Goal: Transaction & Acquisition: Purchase product/service

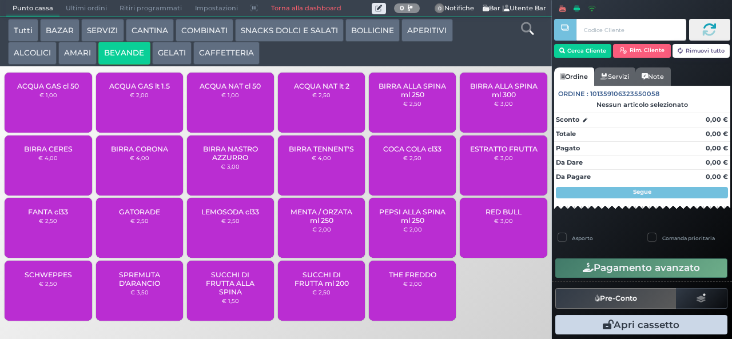
click at [223, 113] on div "ACQUA NAT cl 50 € 1,00" at bounding box center [230, 103] width 87 height 60
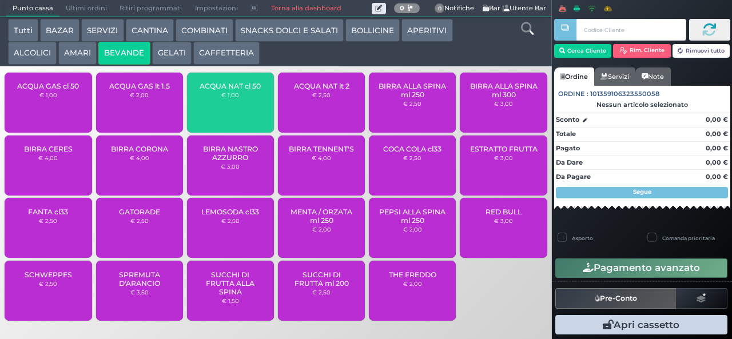
click at [66, 110] on div "ACQUA GAS cl 50 € 1,00" at bounding box center [48, 103] width 87 height 60
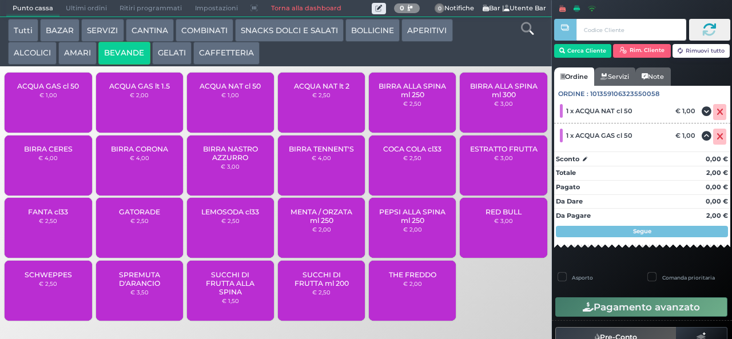
click at [232, 90] on span "ACQUA NAT cl 50" at bounding box center [230, 86] width 61 height 9
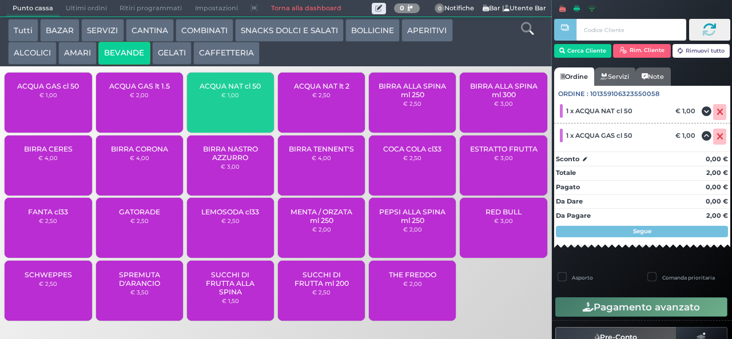
click at [74, 112] on div "ACQUA GAS cl 50 € 1,00" at bounding box center [48, 103] width 87 height 60
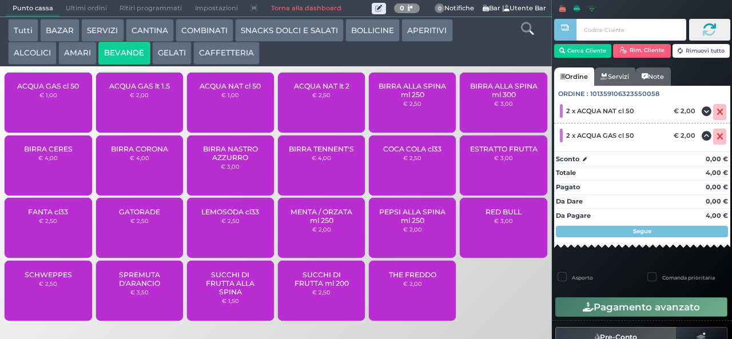
click at [220, 54] on button "CAFFETTERIA" at bounding box center [226, 53] width 66 height 23
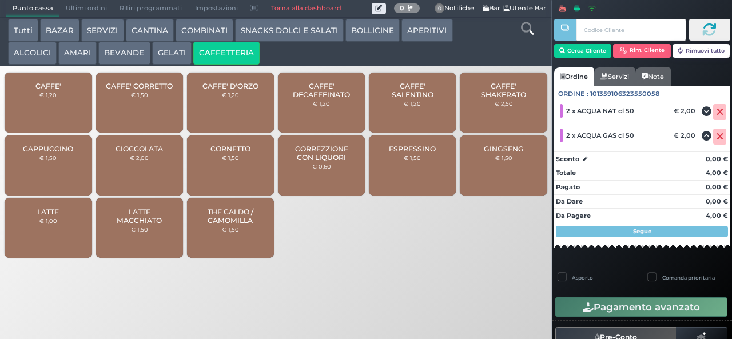
click at [70, 109] on div "CAFFE' € 1,20" at bounding box center [48, 103] width 87 height 60
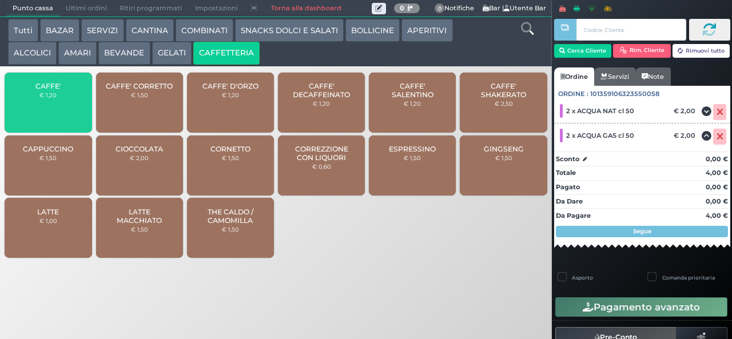
click at [70, 114] on div "CAFFE' € 1,20" at bounding box center [48, 103] width 87 height 60
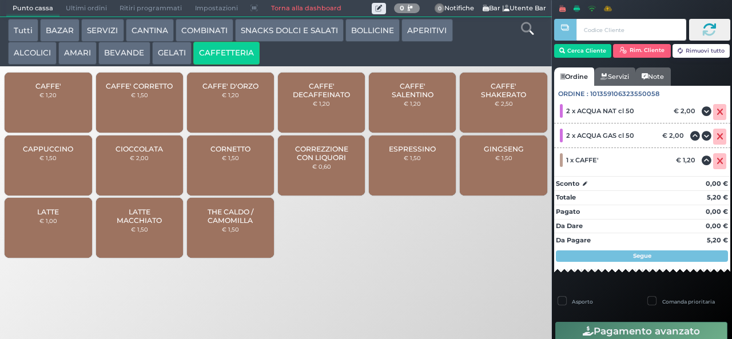
click at [72, 114] on div "CAFFE' € 1,20" at bounding box center [48, 103] width 87 height 60
click at [75, 106] on div "CAFFE' € 1,20" at bounding box center [48, 103] width 87 height 60
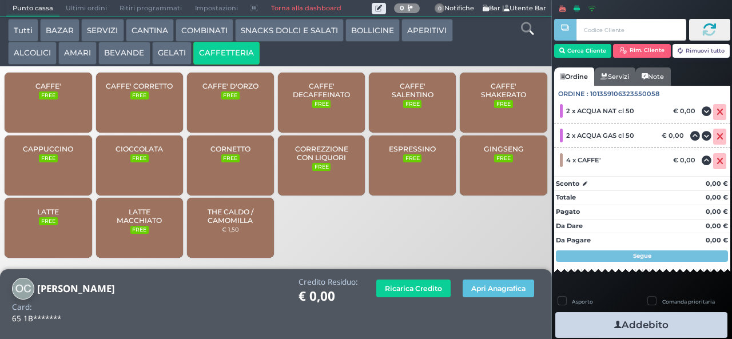
click at [615, 324] on icon "button" at bounding box center [618, 325] width 7 height 12
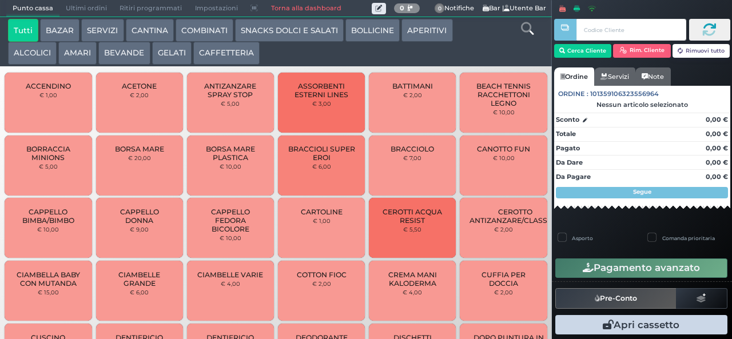
click at [130, 54] on button "BEVANDE" at bounding box center [123, 53] width 51 height 23
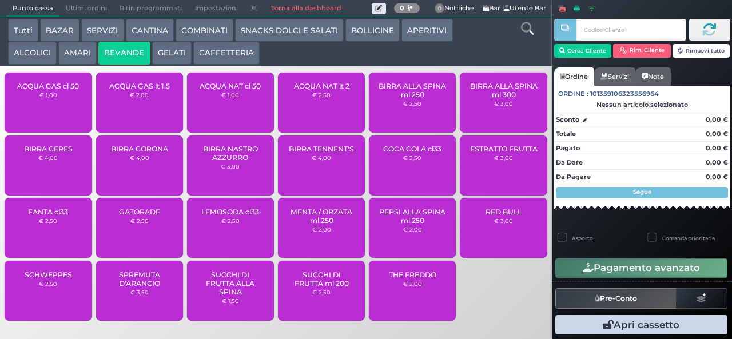
click at [315, 116] on div "ACQUA NAT lt 2 € 2,50" at bounding box center [321, 103] width 87 height 60
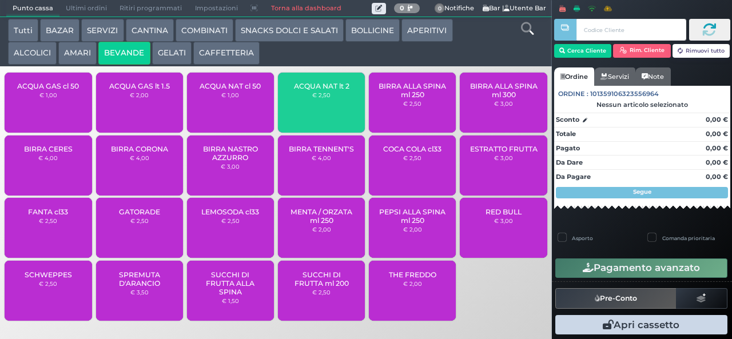
click at [315, 110] on div "ACQUA NAT lt 2 € 2,50" at bounding box center [321, 103] width 87 height 60
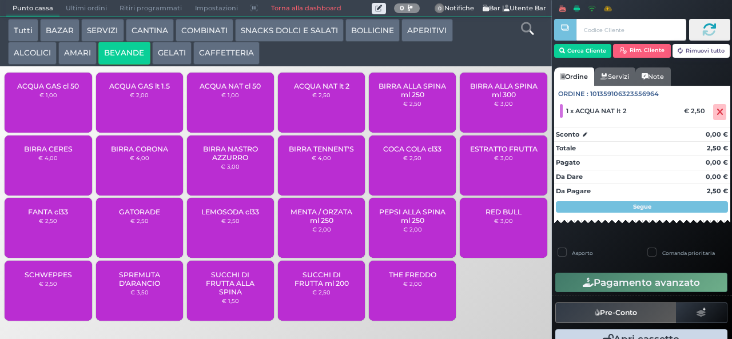
click at [325, 90] on span "ACQUA NAT lt 2" at bounding box center [322, 86] width 56 height 9
click at [56, 118] on div "ACQUA GAS cl 50 € 1,00" at bounding box center [48, 103] width 87 height 60
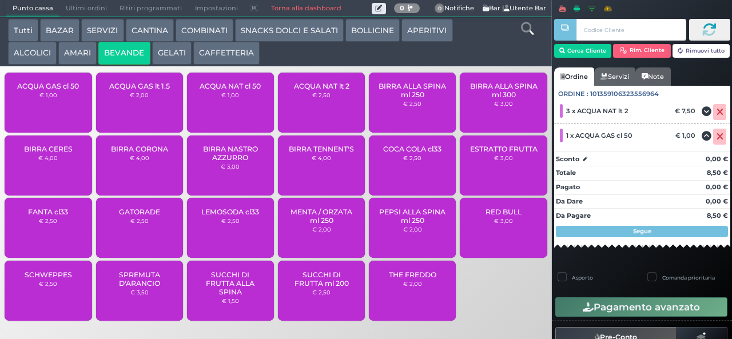
click at [69, 113] on div "ACQUA GAS cl 50 € 1,00" at bounding box center [48, 103] width 87 height 60
click at [318, 98] on small "€ 2,50" at bounding box center [321, 95] width 18 height 7
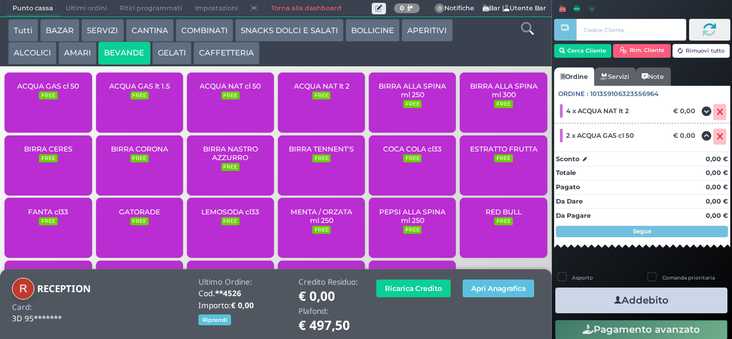
click at [628, 302] on button "Addebito" at bounding box center [642, 301] width 172 height 26
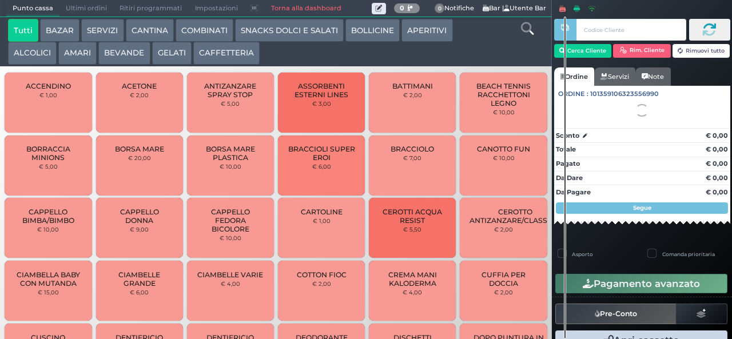
scroll to position [3, 0]
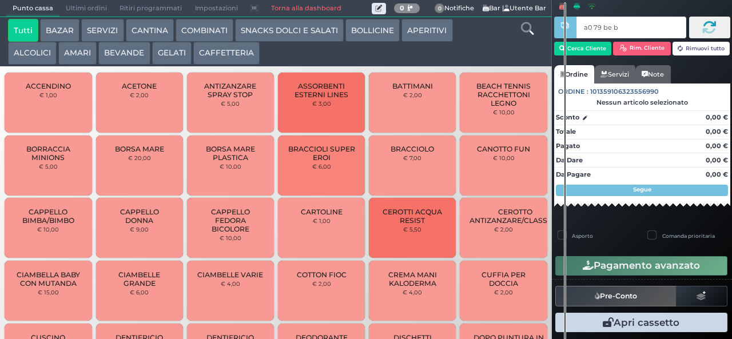
type input "a0 79 be b9"
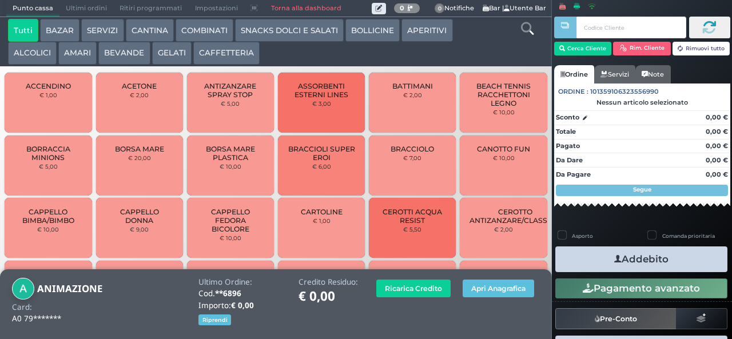
click at [129, 56] on button "BEVANDE" at bounding box center [123, 53] width 51 height 23
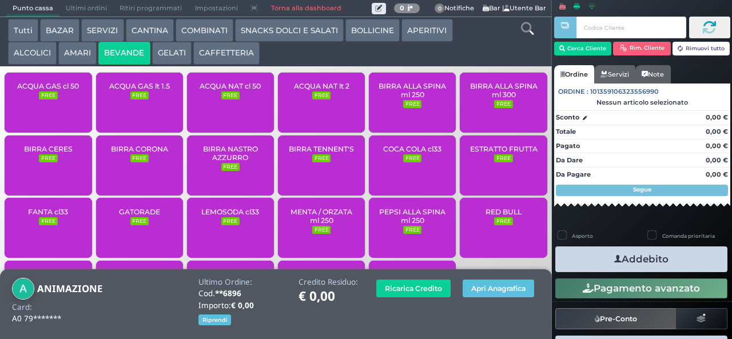
click at [314, 117] on div "ACQUA NAT lt 2 FREE" at bounding box center [321, 103] width 87 height 60
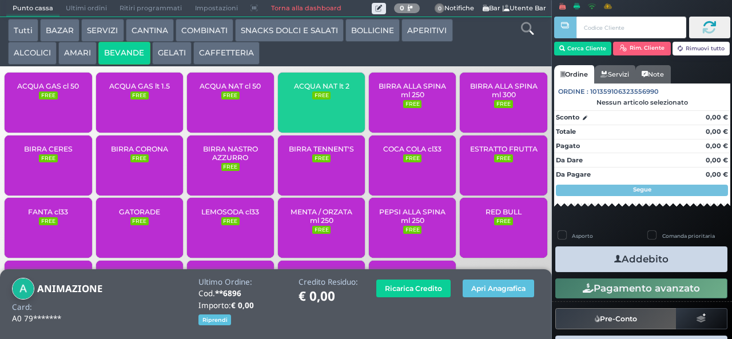
click at [317, 114] on div "ACQUA NAT lt 2 FREE" at bounding box center [321, 103] width 87 height 60
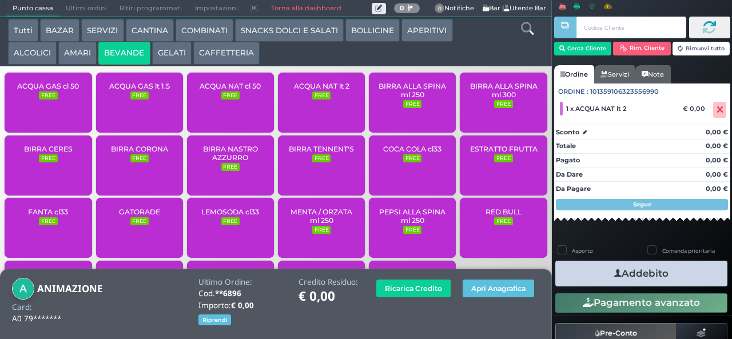
click at [324, 111] on div "ACQUA NAT lt 2 FREE" at bounding box center [321, 103] width 87 height 60
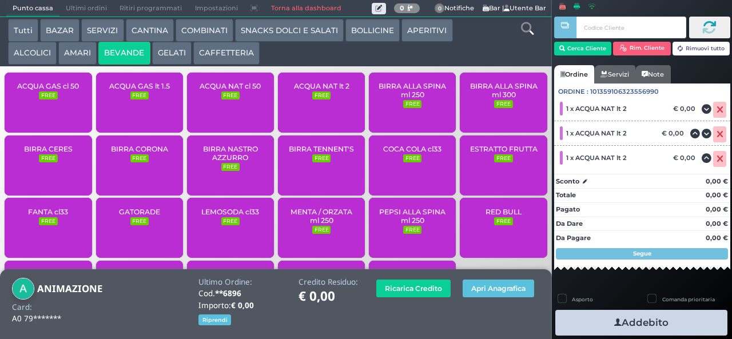
click at [59, 118] on div "ACQUA GAS cl 50 FREE" at bounding box center [48, 103] width 87 height 60
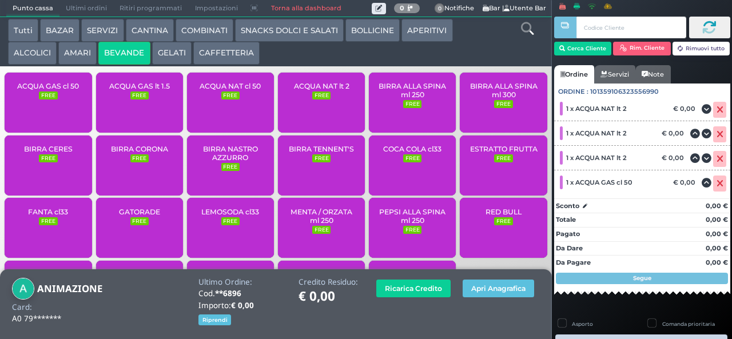
click at [311, 116] on div "ACQUA NAT lt 2 FREE" at bounding box center [321, 103] width 87 height 60
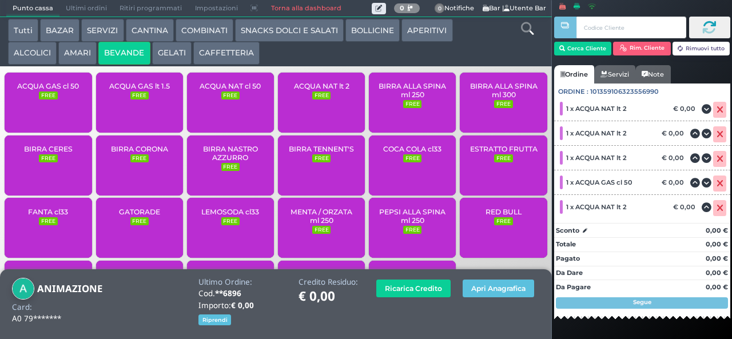
click at [314, 90] on span "ACQUA NAT lt 2" at bounding box center [322, 86] width 56 height 9
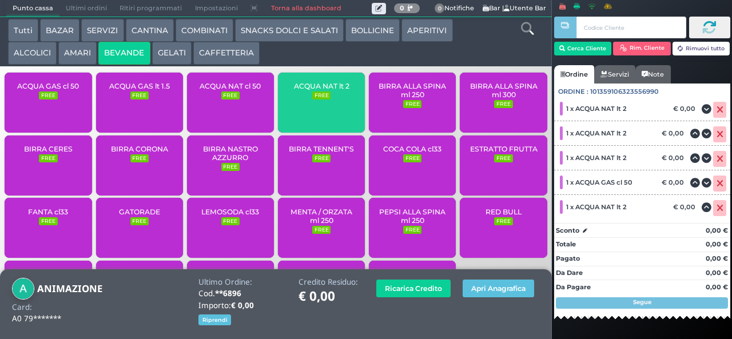
click at [315, 100] on small "FREE" at bounding box center [321, 96] width 18 height 8
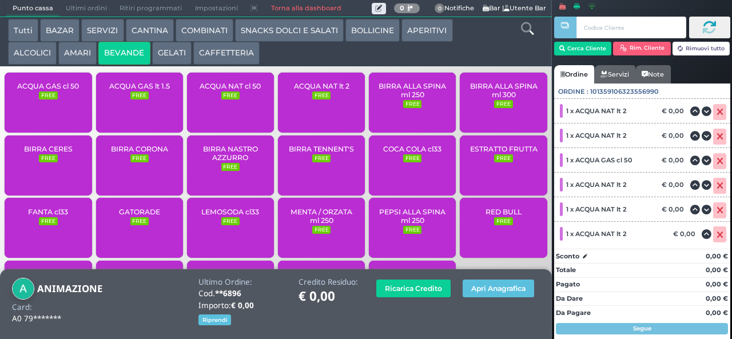
click at [332, 90] on span "ACQUA NAT lt 2" at bounding box center [322, 86] width 56 height 9
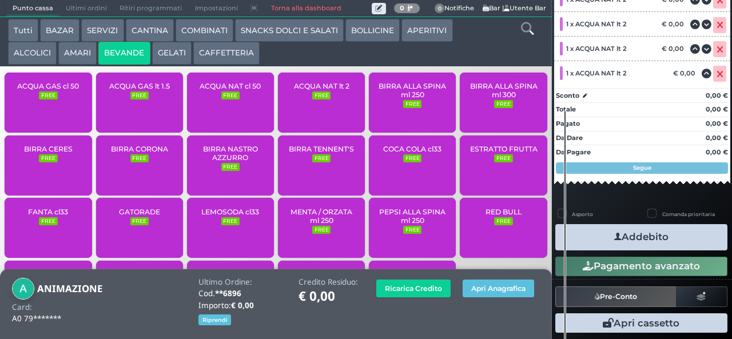
scroll to position [234, 0]
click at [632, 244] on button "Addebito" at bounding box center [642, 237] width 172 height 26
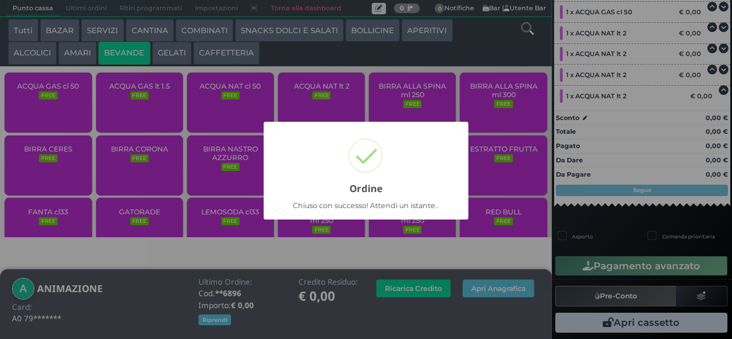
scroll to position [201, 0]
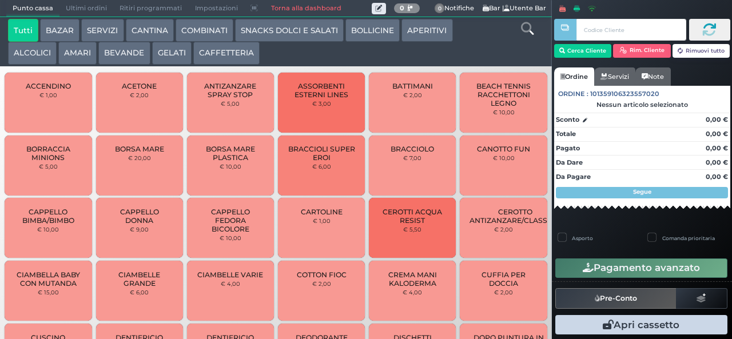
click at [130, 62] on button "BEVANDE" at bounding box center [123, 53] width 51 height 23
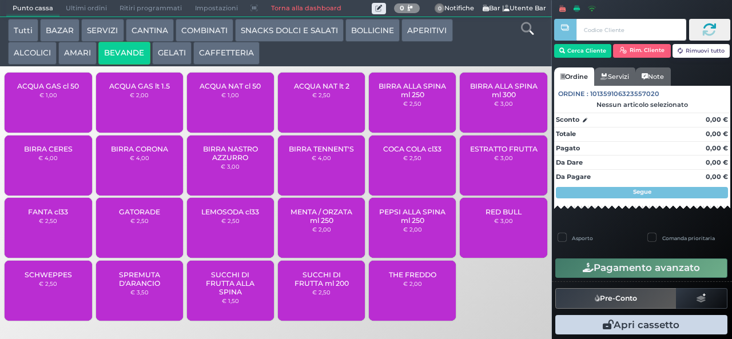
click at [98, 42] on button "BEVANDE" at bounding box center [123, 53] width 51 height 23
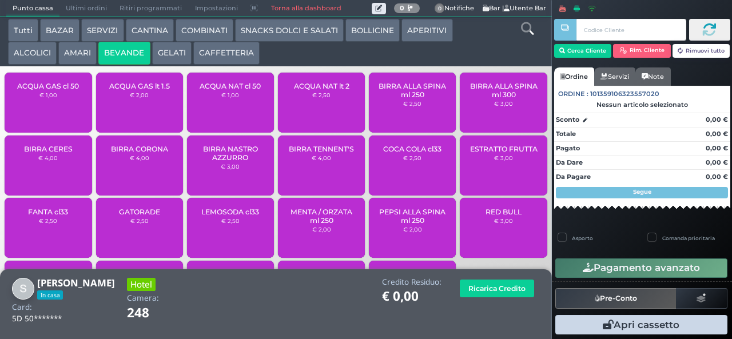
click at [233, 162] on span "BIRRA NASTRO AZZURRO" at bounding box center [231, 153] width 68 height 17
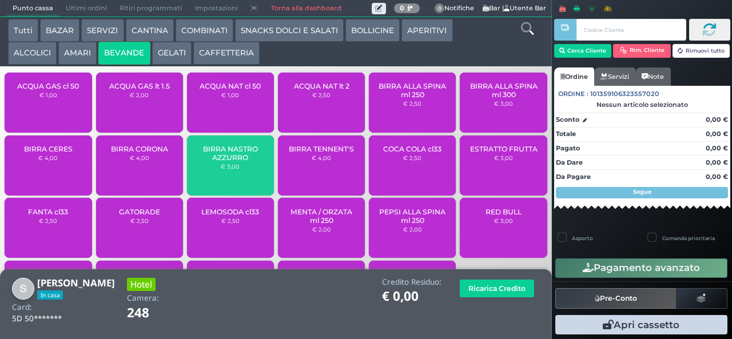
click at [236, 162] on span "BIRRA NASTRO AZZURRO" at bounding box center [231, 153] width 68 height 17
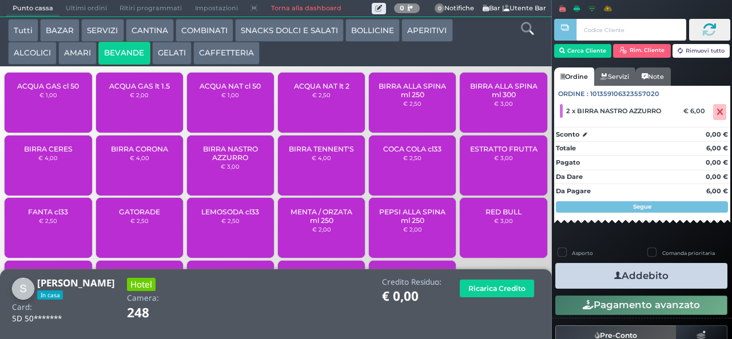
click at [615, 275] on icon "button" at bounding box center [618, 276] width 7 height 12
